Goal: Task Accomplishment & Management: Use online tool/utility

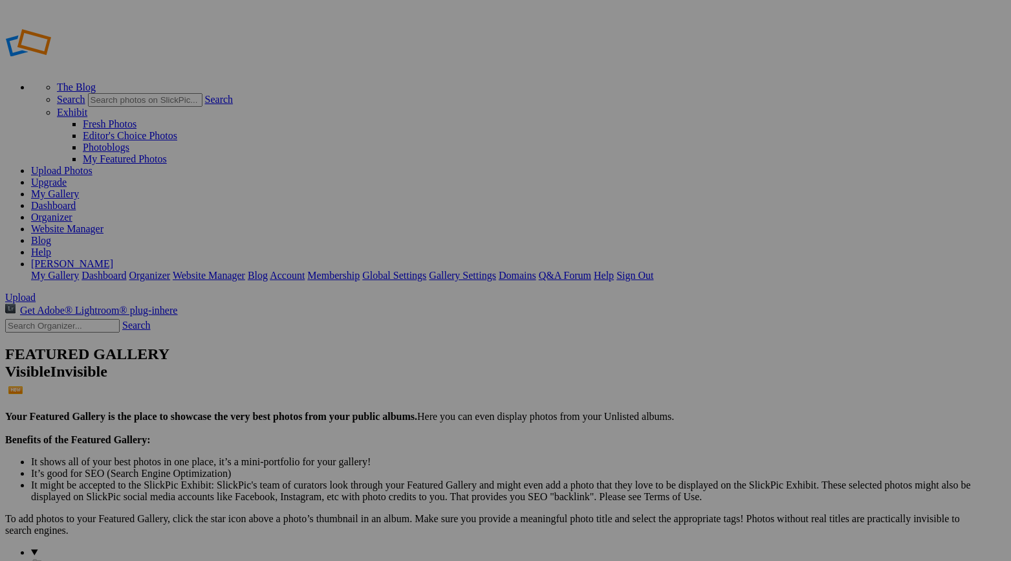
type input "Woodbridge 2025"
click at [390, 345] on span "Create" at bounding box center [376, 350] width 27 height 11
